Goal: Navigation & Orientation: Understand site structure

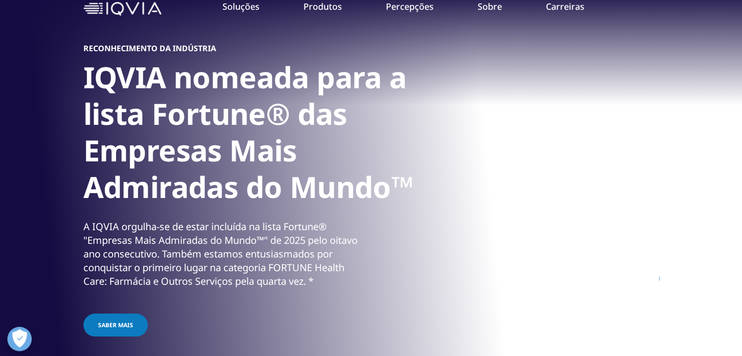
scroll to position [49, 0]
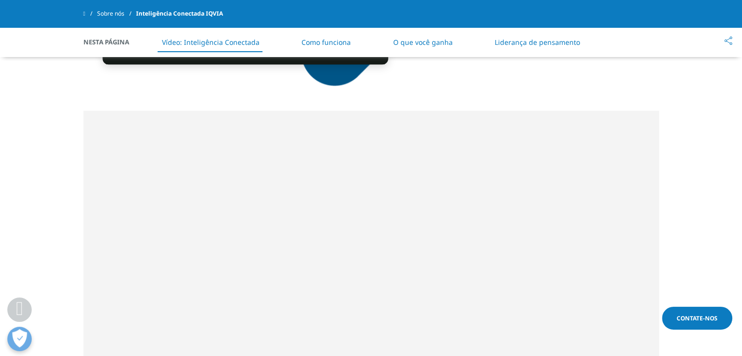
scroll to position [634, 0]
